Goal: Task Accomplishment & Management: Manage account settings

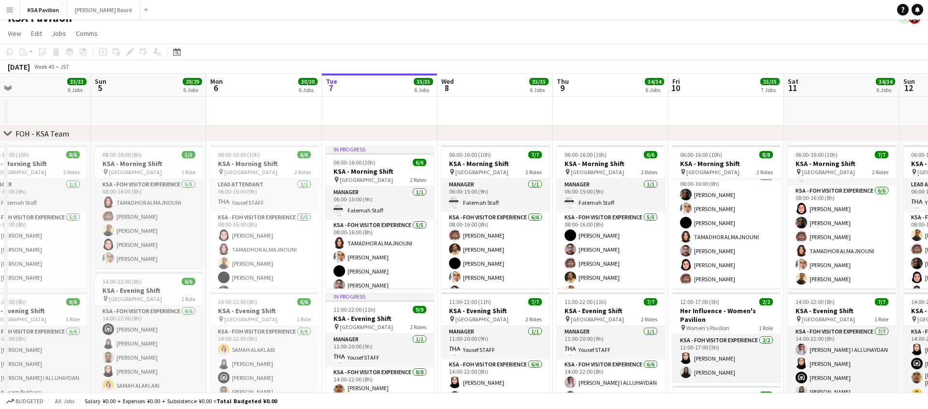
scroll to position [12, 0]
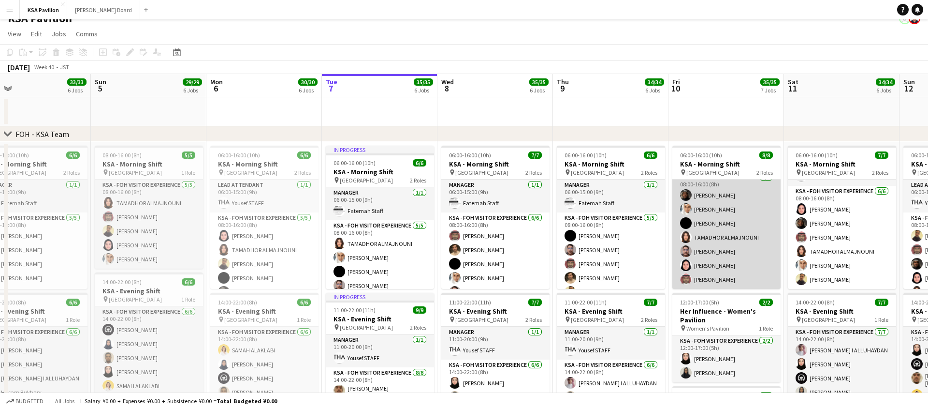
click at [724, 255] on app-card-role "KSA - FOH Visitor Experience [DATE] 08:00-16:00 (8h) [PERSON_NAME] Abdullah Alg…" at bounding box center [727, 230] width 108 height 117
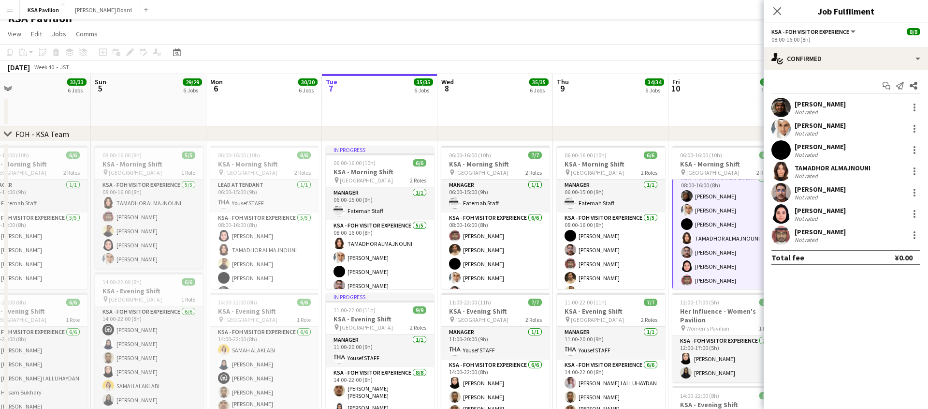
scroll to position [42, 0]
click at [917, 191] on div at bounding box center [915, 193] width 12 height 12
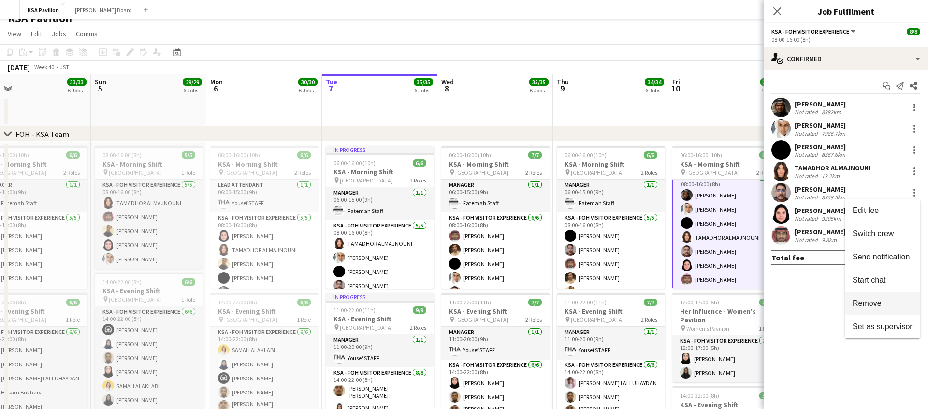
click at [873, 302] on span "Remove" at bounding box center [867, 303] width 29 height 8
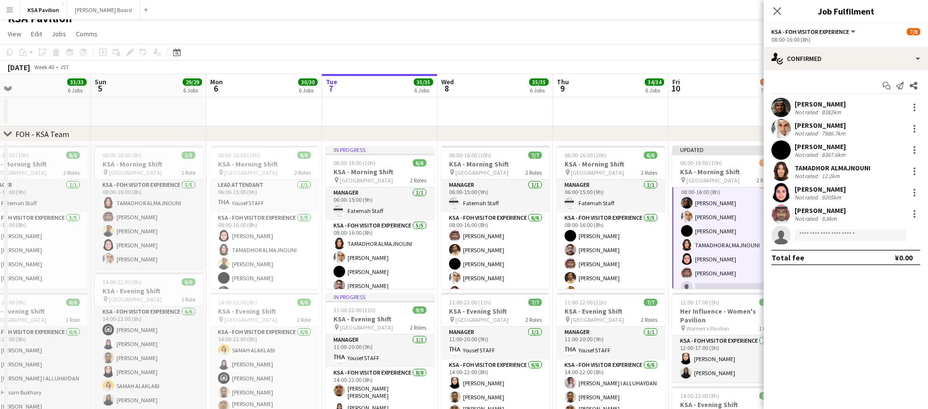
click at [731, 110] on app-date-cell at bounding box center [727, 111] width 116 height 29
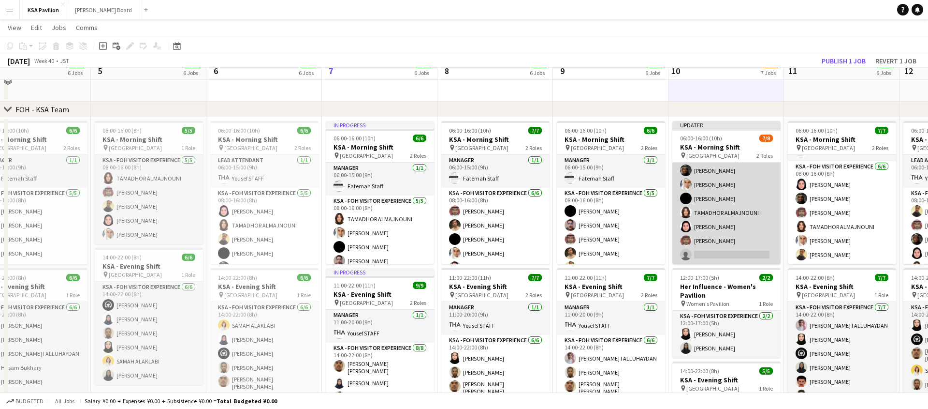
scroll to position [37, 0]
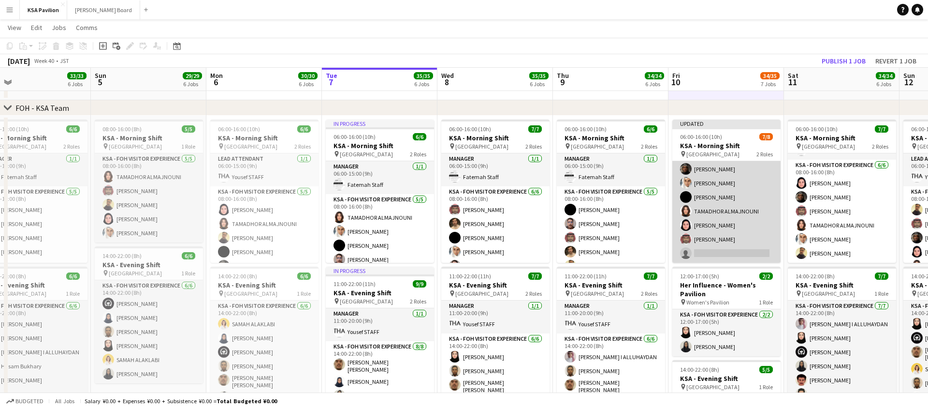
click at [713, 253] on app-card-role "KSA - FOH Visitor Experience [DATE] 08:00-16:00 (8h) [PERSON_NAME] Abdullah Alg…" at bounding box center [727, 204] width 108 height 117
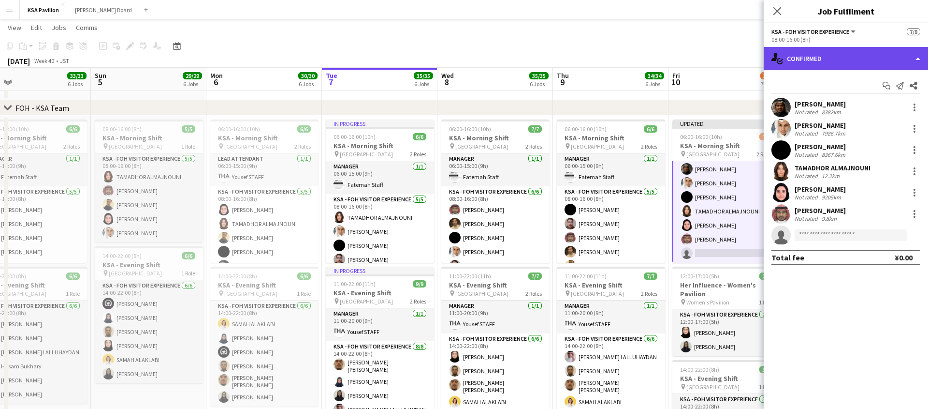
click at [926, 59] on div "single-neutral-actions-check-2 Confirmed" at bounding box center [846, 58] width 164 height 23
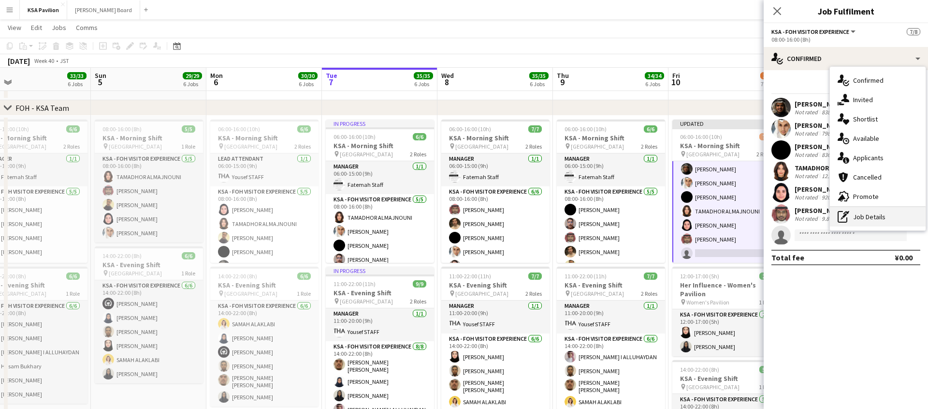
click at [858, 217] on div "pen-write Job Details" at bounding box center [878, 216] width 96 height 19
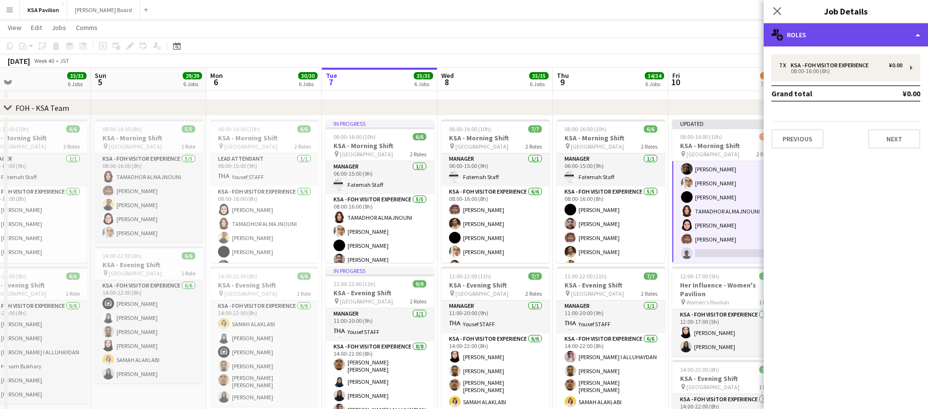
click at [923, 34] on div "multiple-users-add Roles" at bounding box center [846, 34] width 164 height 23
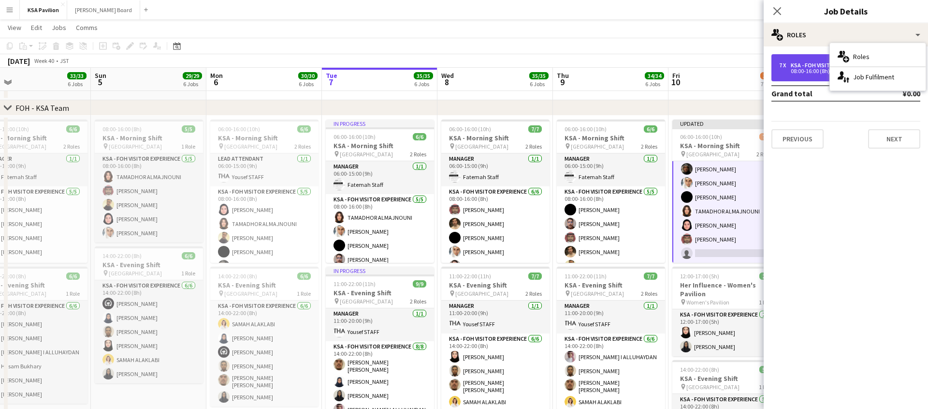
click at [801, 69] on div "08:00-16:00 (8h)" at bounding box center [840, 71] width 123 height 5
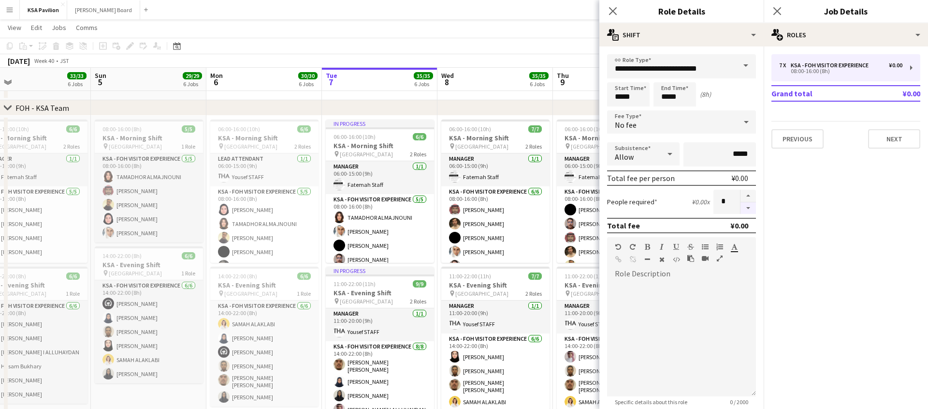
click at [746, 206] on button "button" at bounding box center [748, 208] width 15 height 12
type input "*"
click at [611, 9] on icon at bounding box center [612, 10] width 9 height 9
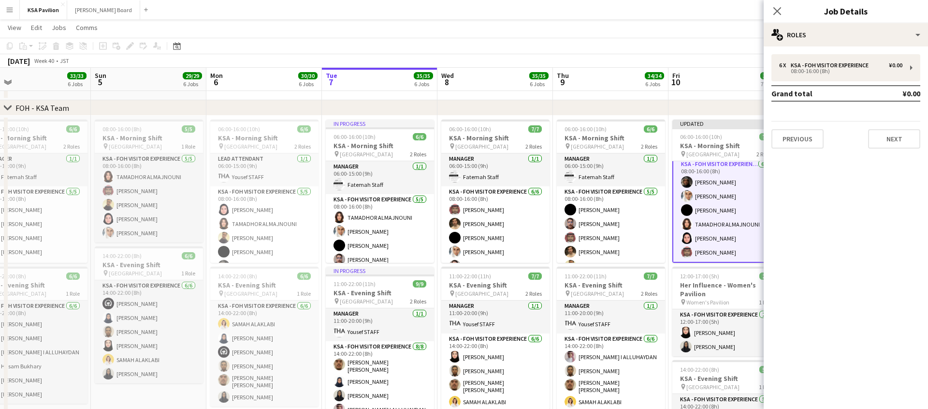
click at [727, 72] on app-board-header-date "Fri 10 34/34 7 Jobs" at bounding box center [727, 79] width 116 height 23
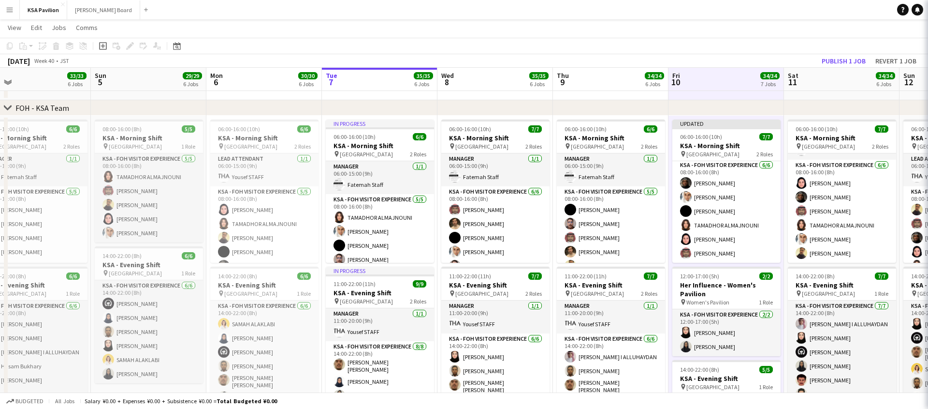
scroll to position [34, 0]
click at [836, 60] on button "Publish 1 job" at bounding box center [844, 61] width 52 height 13
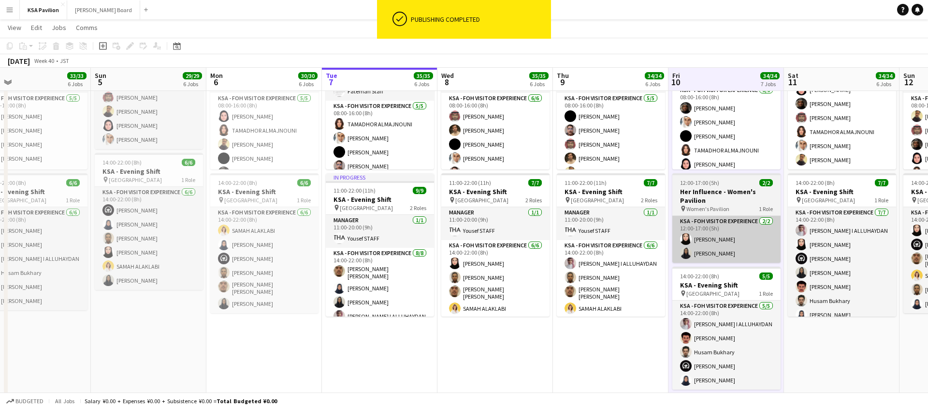
scroll to position [27, 0]
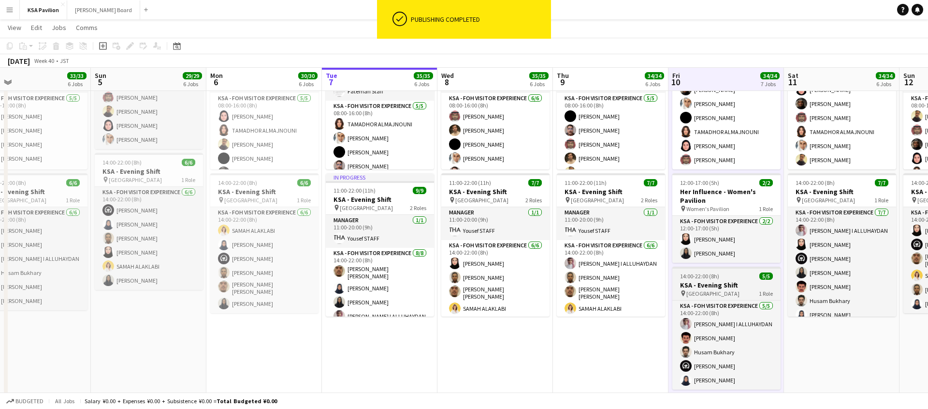
click at [714, 290] on span "[GEOGRAPHIC_DATA]" at bounding box center [713, 293] width 53 height 7
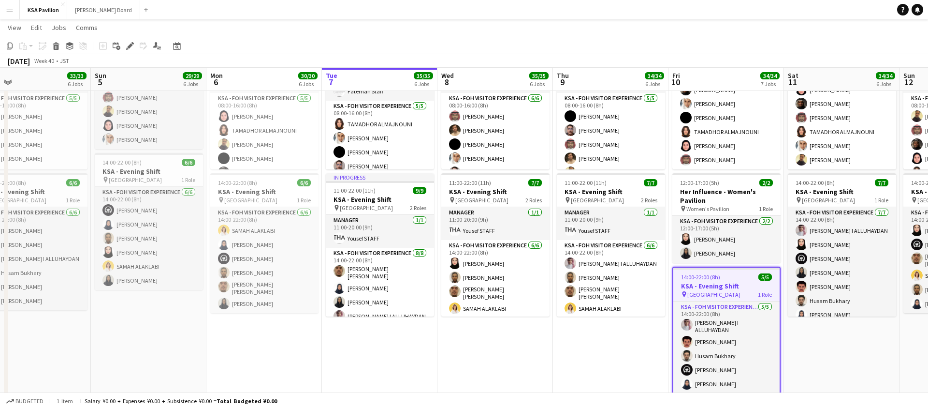
click at [718, 287] on h3 "KSA - Evening Shift" at bounding box center [727, 285] width 106 height 9
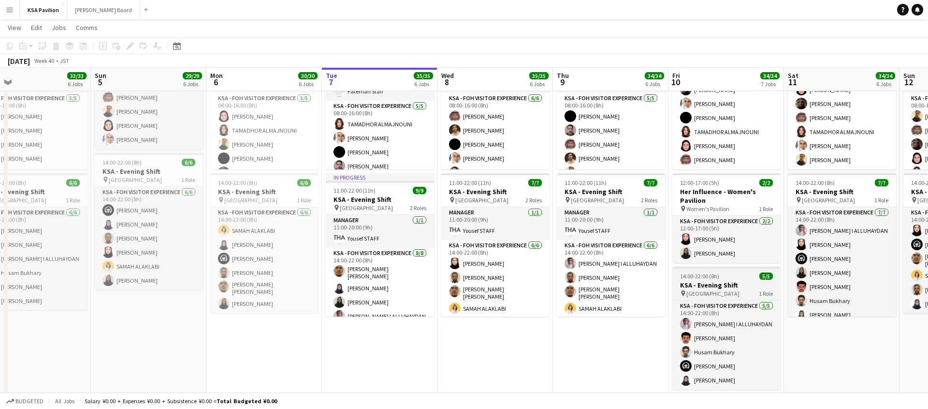
click at [718, 287] on h3 "KSA - Evening Shift" at bounding box center [727, 284] width 108 height 9
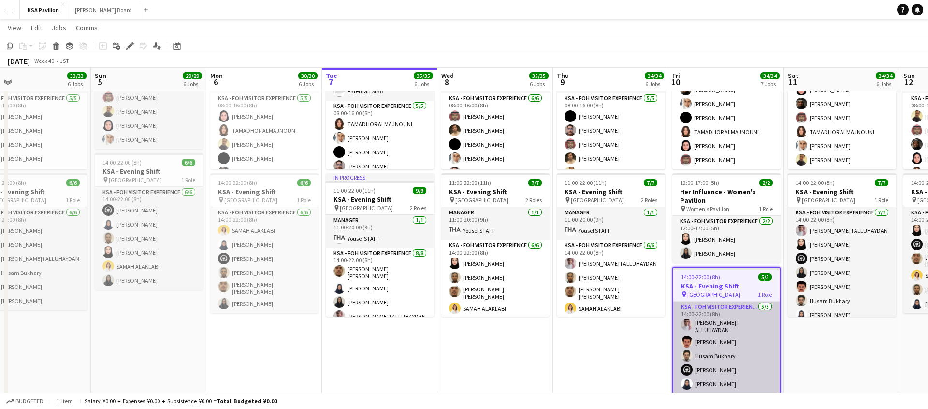
click at [714, 329] on app-card-role "KSA - FOH Visitor Experience [DATE] 14:00-22:00 (8h) [PERSON_NAME] I [PERSON_NA…" at bounding box center [727, 347] width 106 height 92
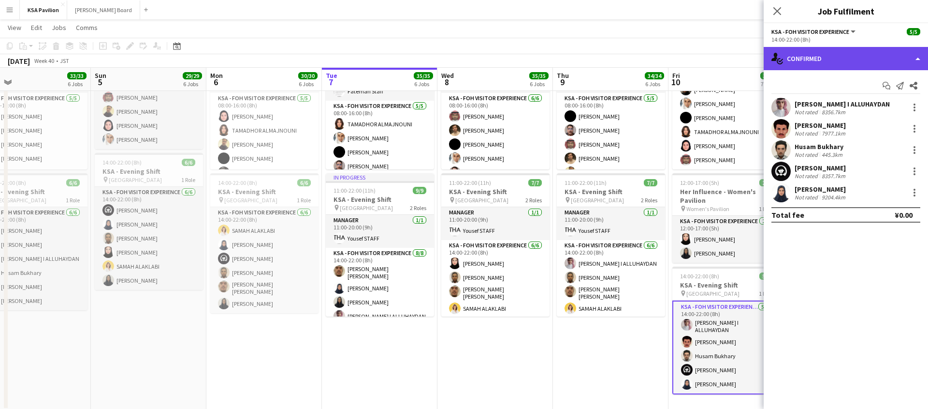
click at [918, 60] on div "single-neutral-actions-check-2 Confirmed" at bounding box center [846, 58] width 164 height 23
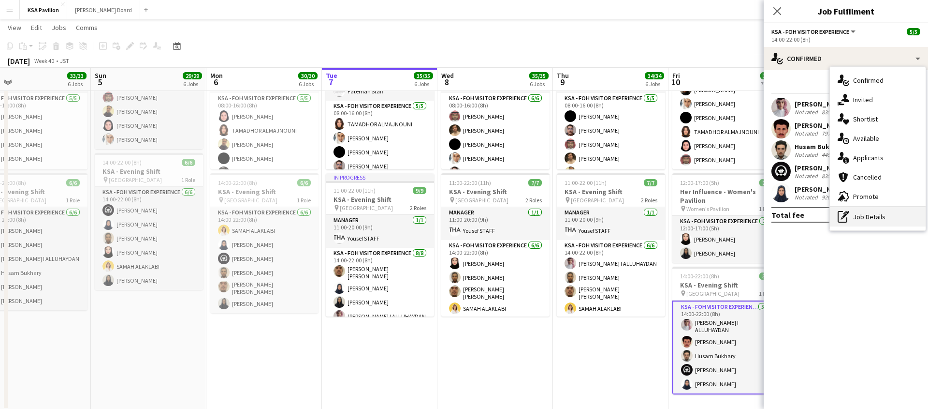
click at [865, 213] on div "pen-write Job Details" at bounding box center [878, 216] width 96 height 19
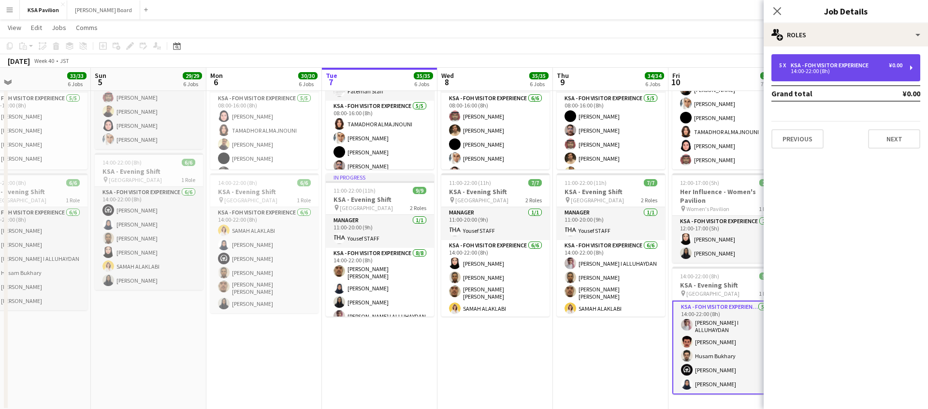
click at [911, 63] on div "5 x KSA - FOH Visitor Experience ¥0.00 14:00-22:00 (8h)" at bounding box center [846, 67] width 149 height 27
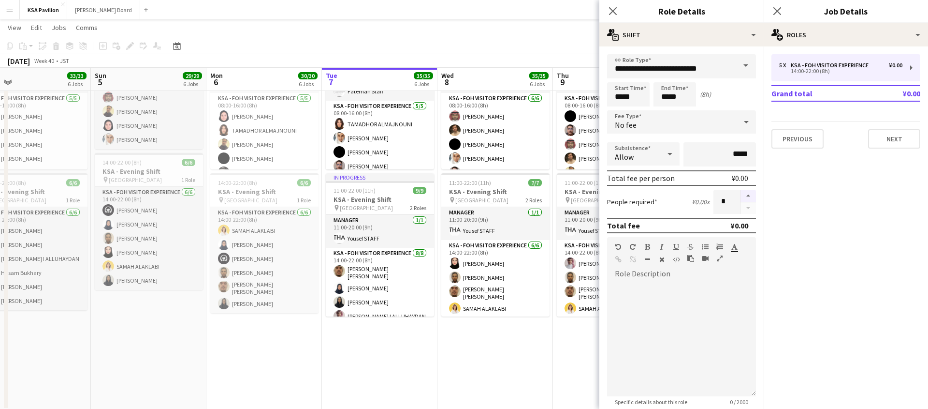
click at [746, 194] on button "button" at bounding box center [748, 196] width 15 height 13
type input "*"
click at [611, 10] on icon at bounding box center [612, 10] width 9 height 9
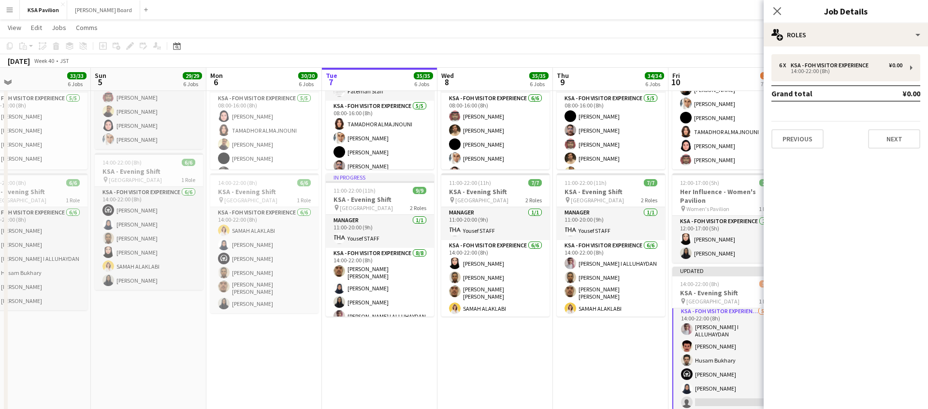
click at [707, 403] on app-card-role "KSA - FOH Visitor Experience [DATE] 14:00-22:00 (8h) [PERSON_NAME] I [PERSON_NA…" at bounding box center [727, 359] width 108 height 108
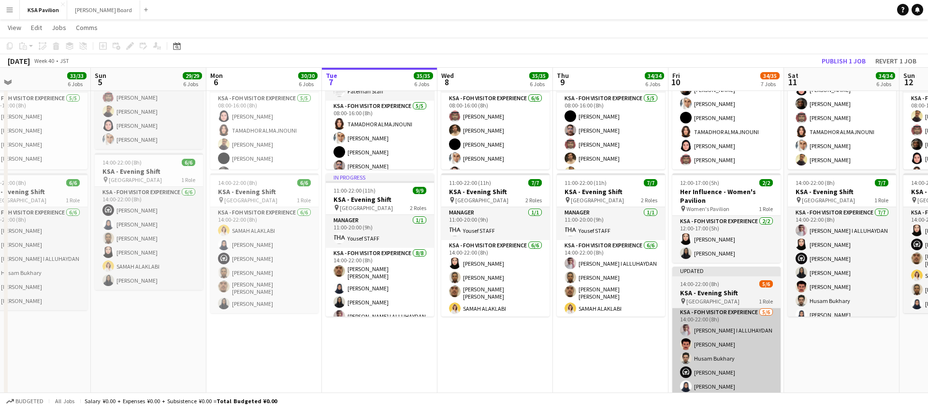
click at [717, 381] on app-card-role "KSA - FOH Visitor Experience [DATE] 14:00-22:00 (8h) [PERSON_NAME] I [PERSON_NA…" at bounding box center [727, 358] width 108 height 103
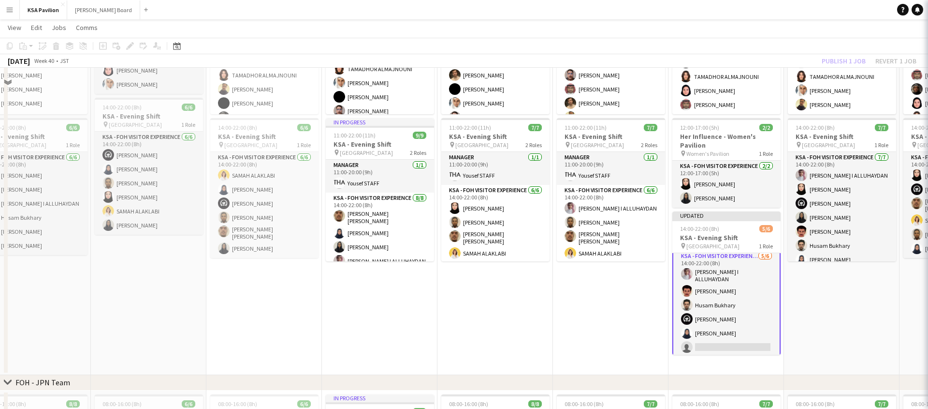
scroll to position [200, 0]
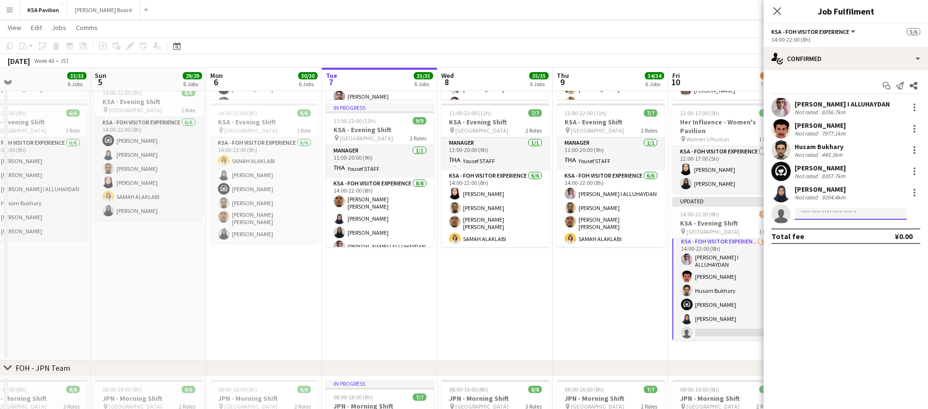
click at [849, 218] on input at bounding box center [851, 214] width 112 height 12
type input "*"
type input "***"
click at [823, 226] on span "[PERSON_NAME]" at bounding box center [831, 227] width 56 height 8
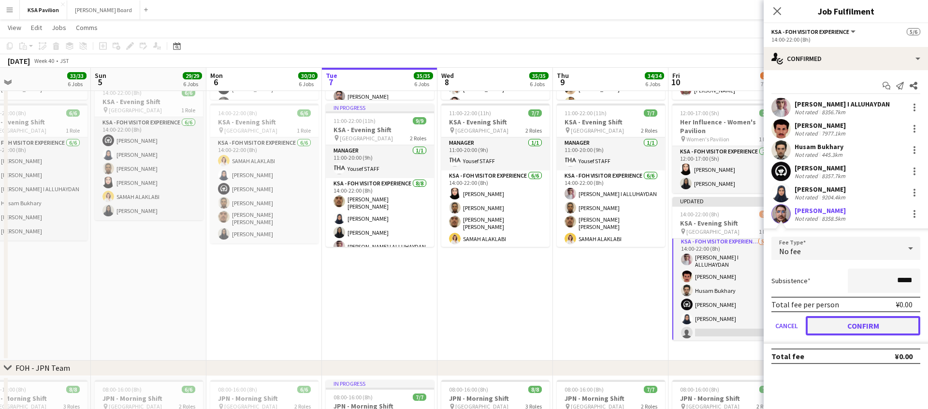
click at [849, 327] on button "Confirm" at bounding box center [863, 325] width 115 height 19
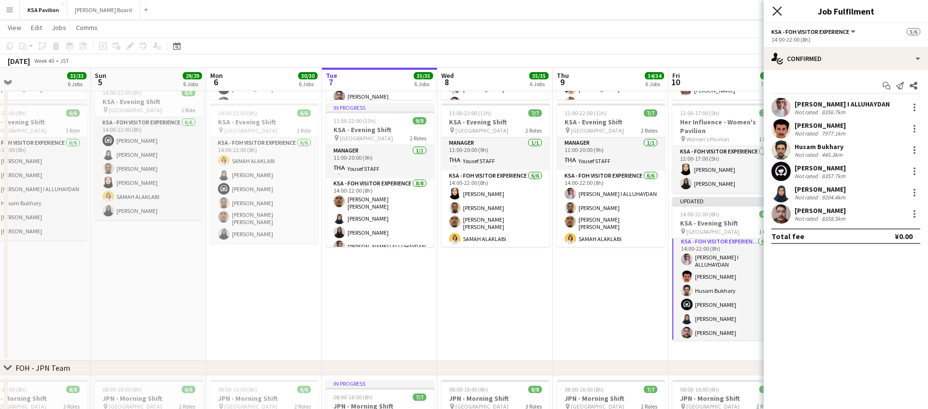
click at [779, 11] on icon "Close pop-in" at bounding box center [777, 10] width 9 height 9
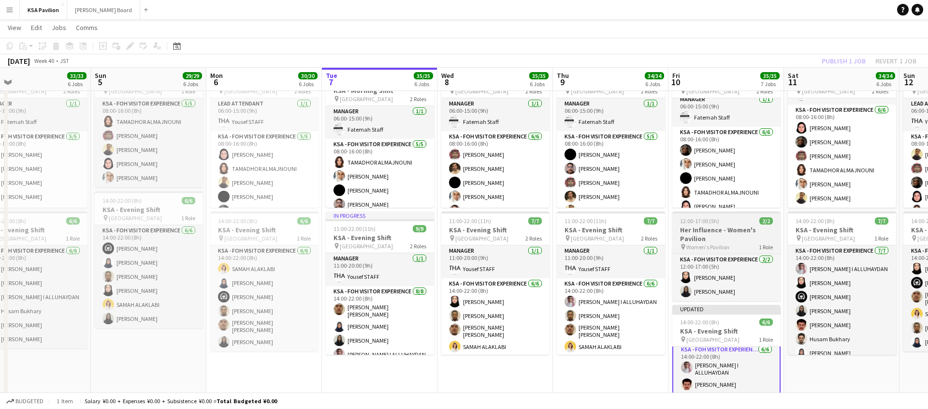
scroll to position [27, 0]
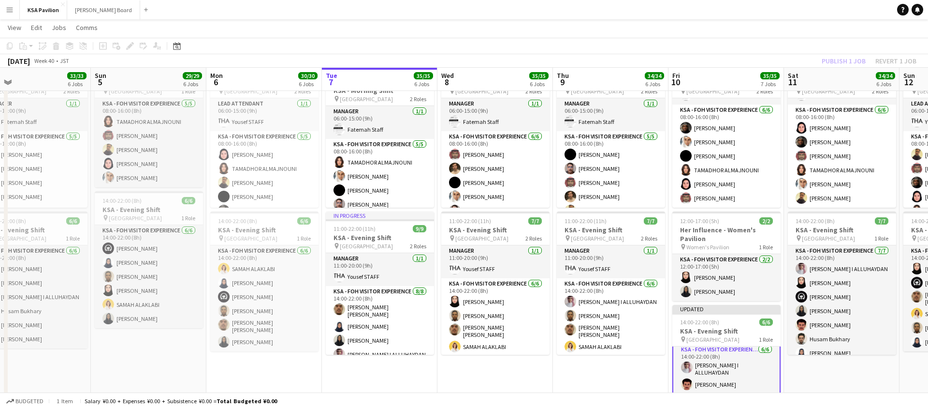
click at [789, 50] on app-toolbar "Copy Paste Paste Command V Paste with crew Command Shift V Paste linked Job [GE…" at bounding box center [464, 46] width 928 height 16
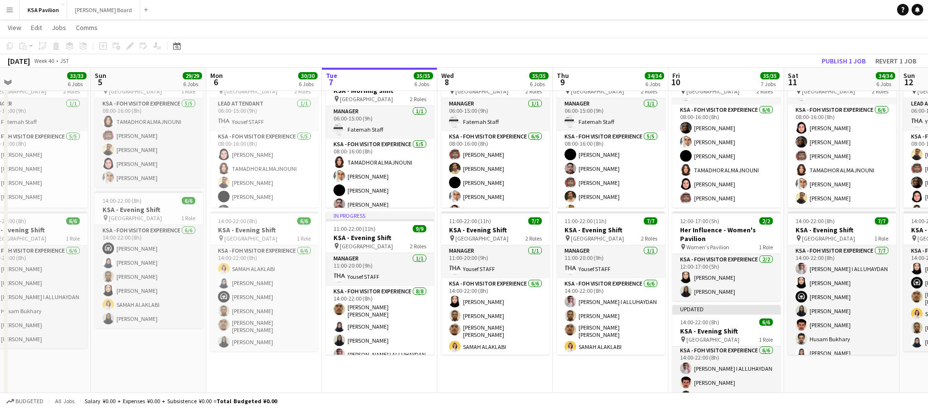
scroll to position [1, 0]
click at [837, 58] on button "Publish 1 job" at bounding box center [844, 61] width 52 height 13
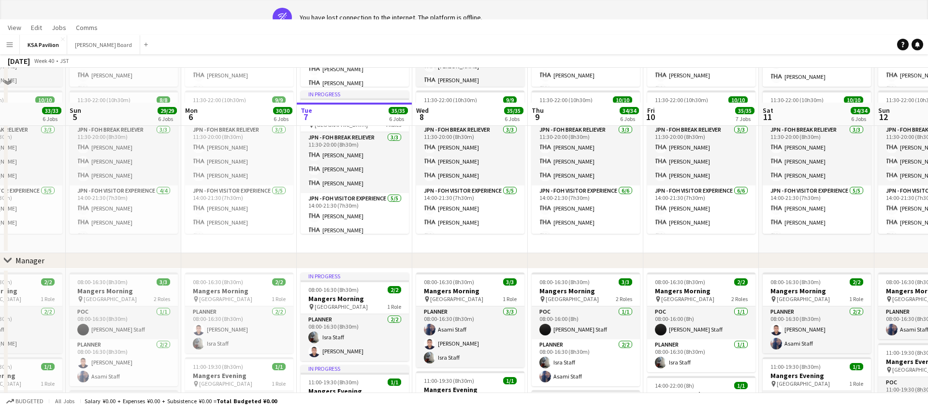
scroll to position [27, 0]
